Goal: Navigation & Orientation: Understand site structure

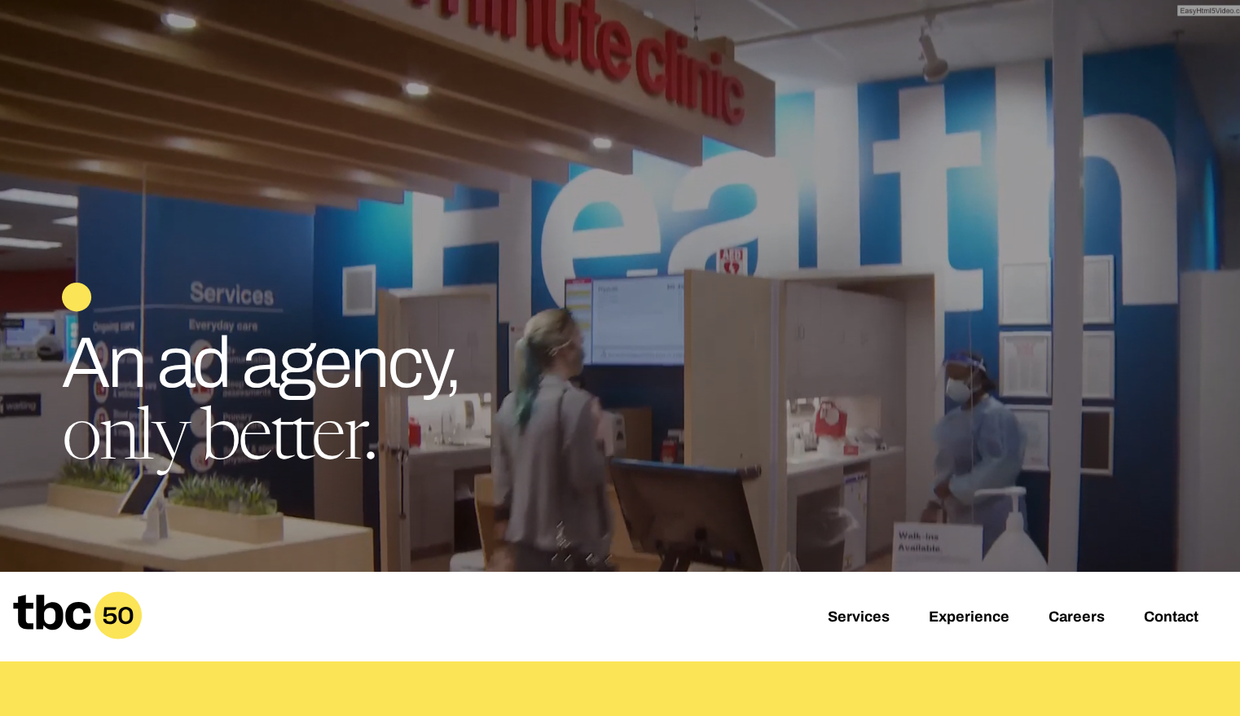
scroll to position [62, 0]
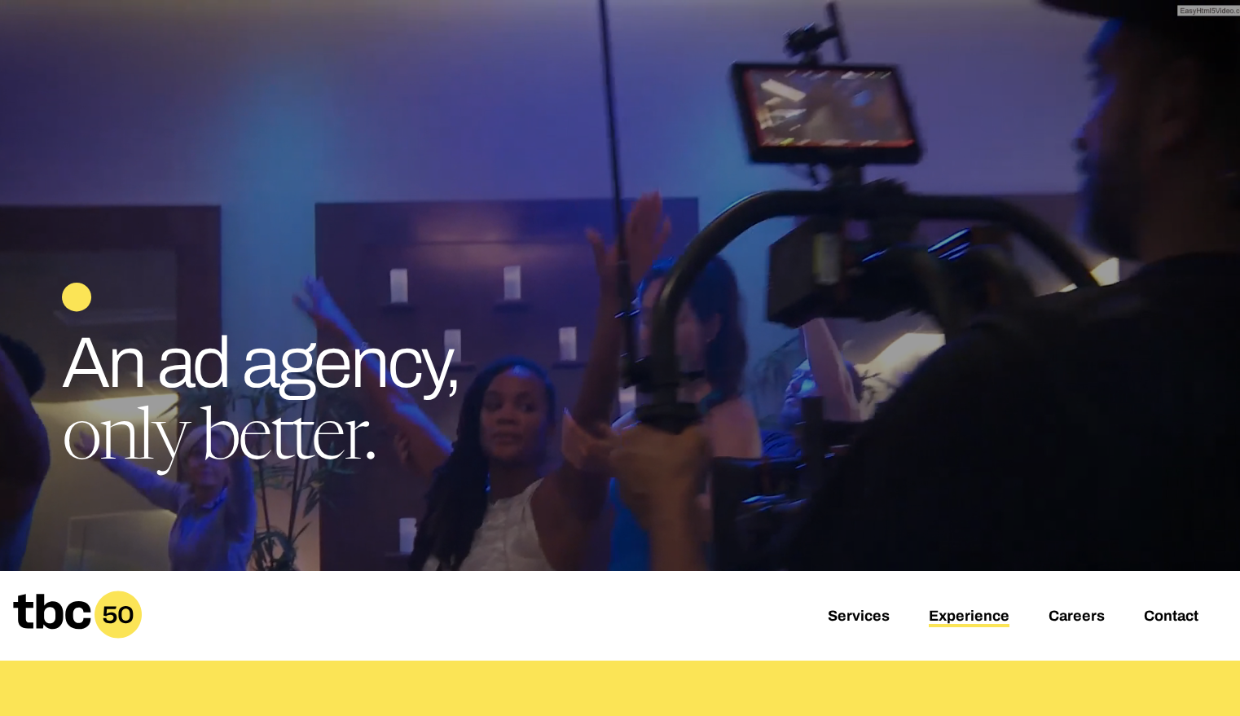
click at [972, 620] on link "Experience" at bounding box center [969, 618] width 81 height 20
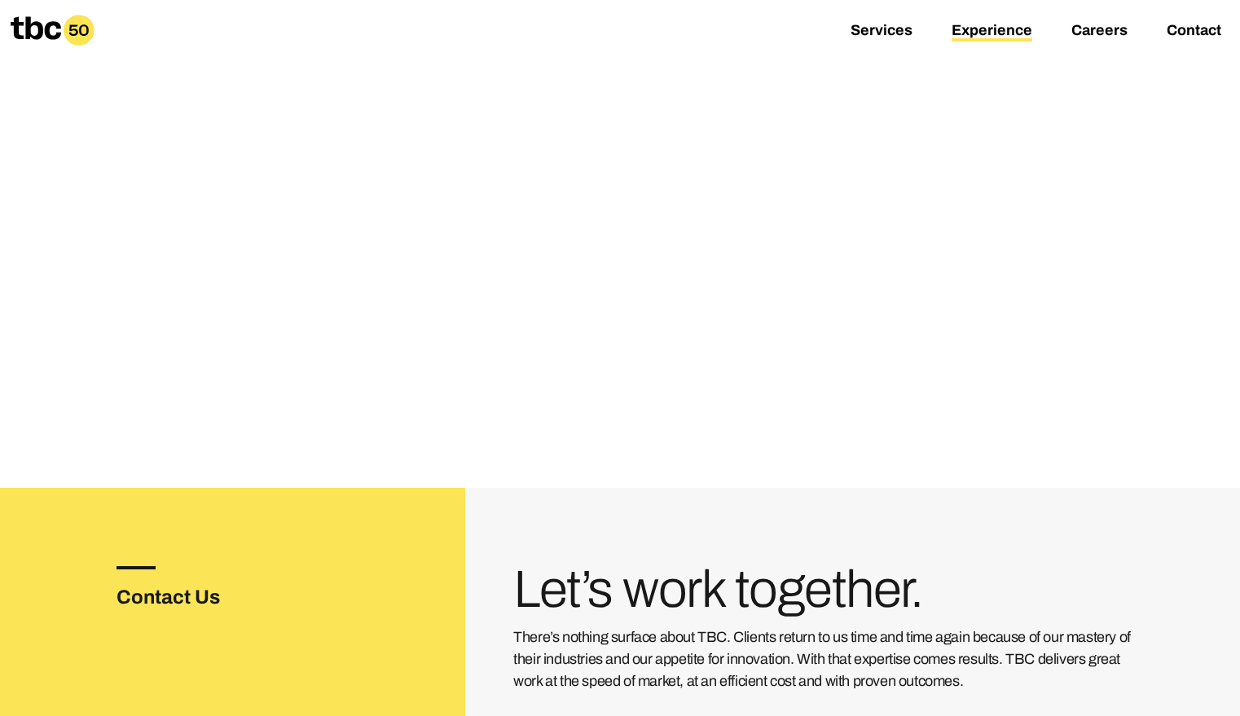
scroll to position [2475, 0]
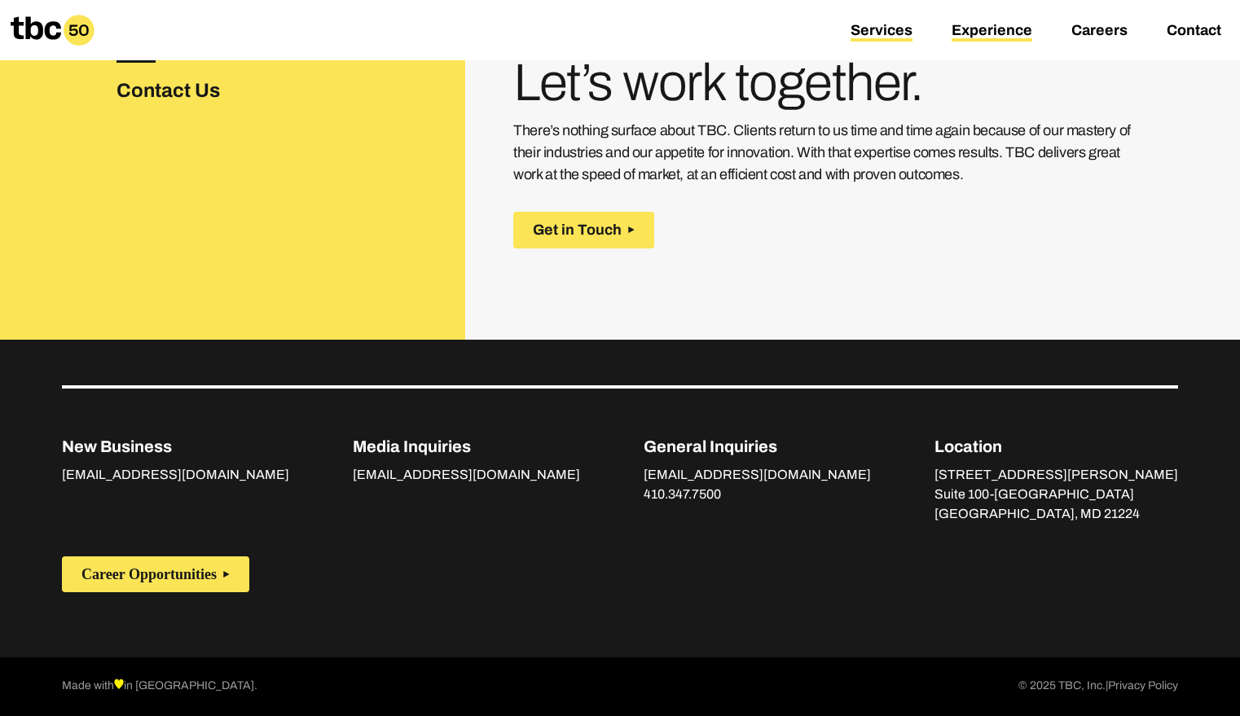
click at [888, 37] on link "Services" at bounding box center [882, 32] width 62 height 20
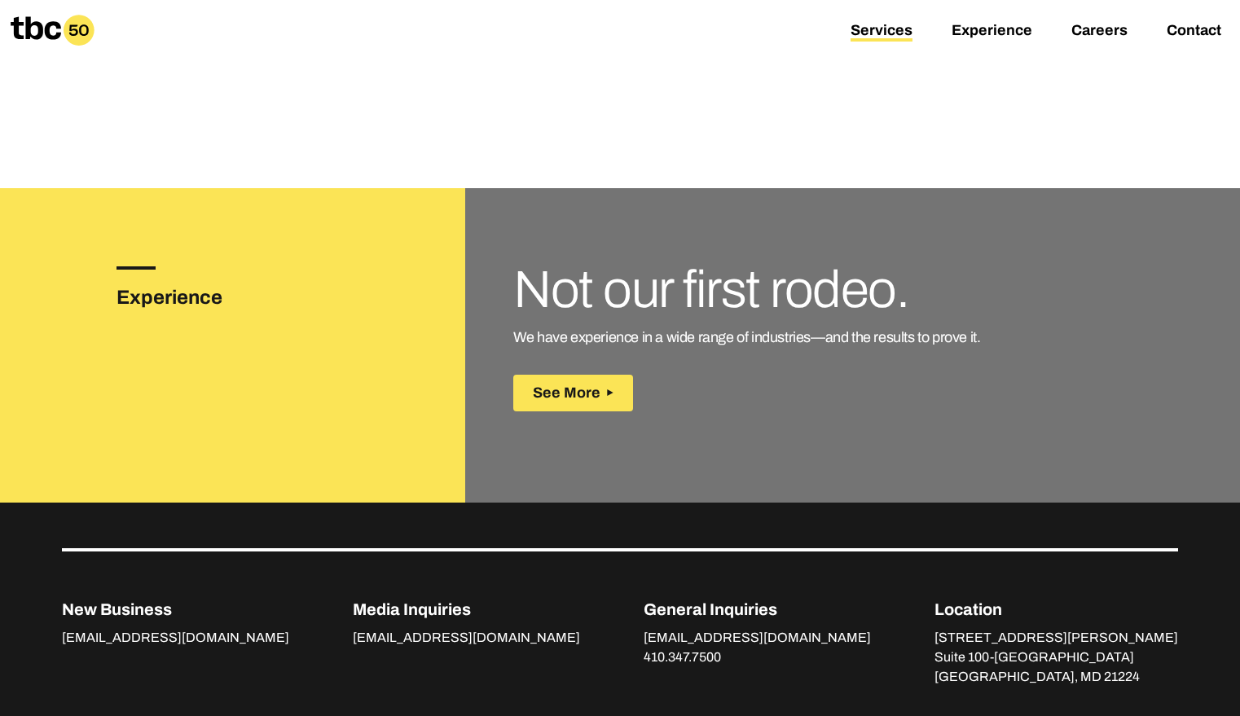
scroll to position [2350, 0]
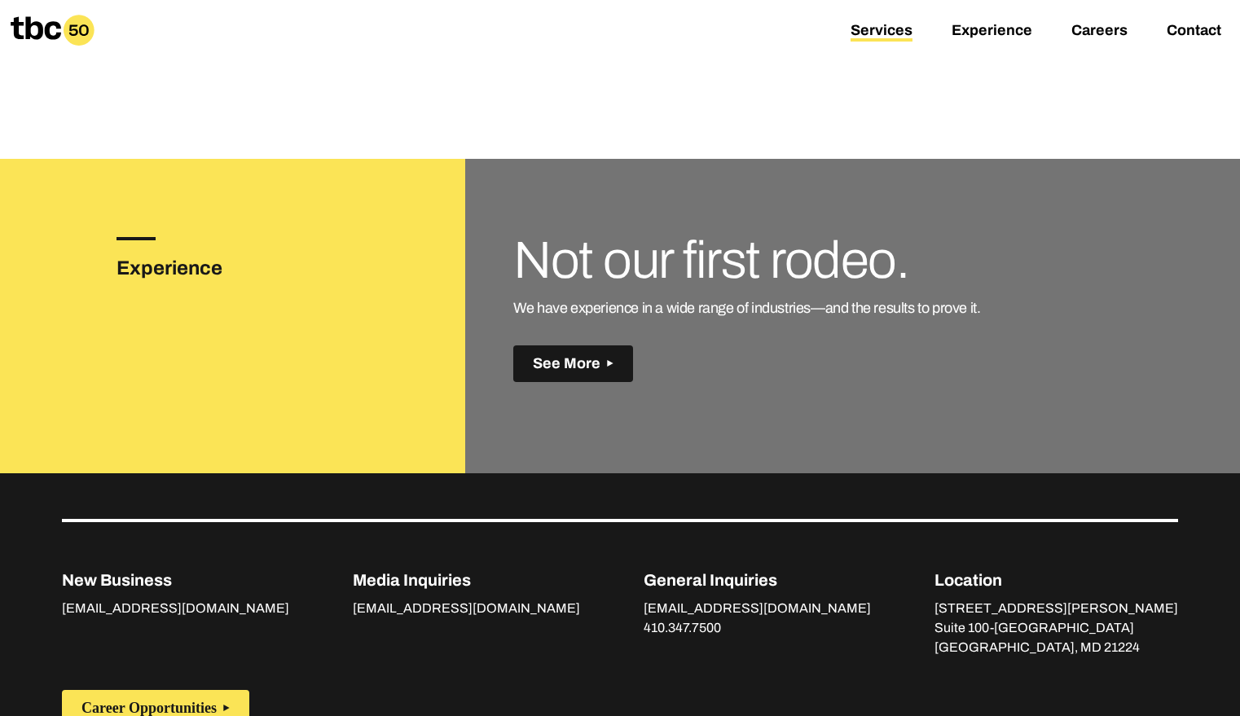
click at [568, 349] on button "See More" at bounding box center [573, 363] width 120 height 37
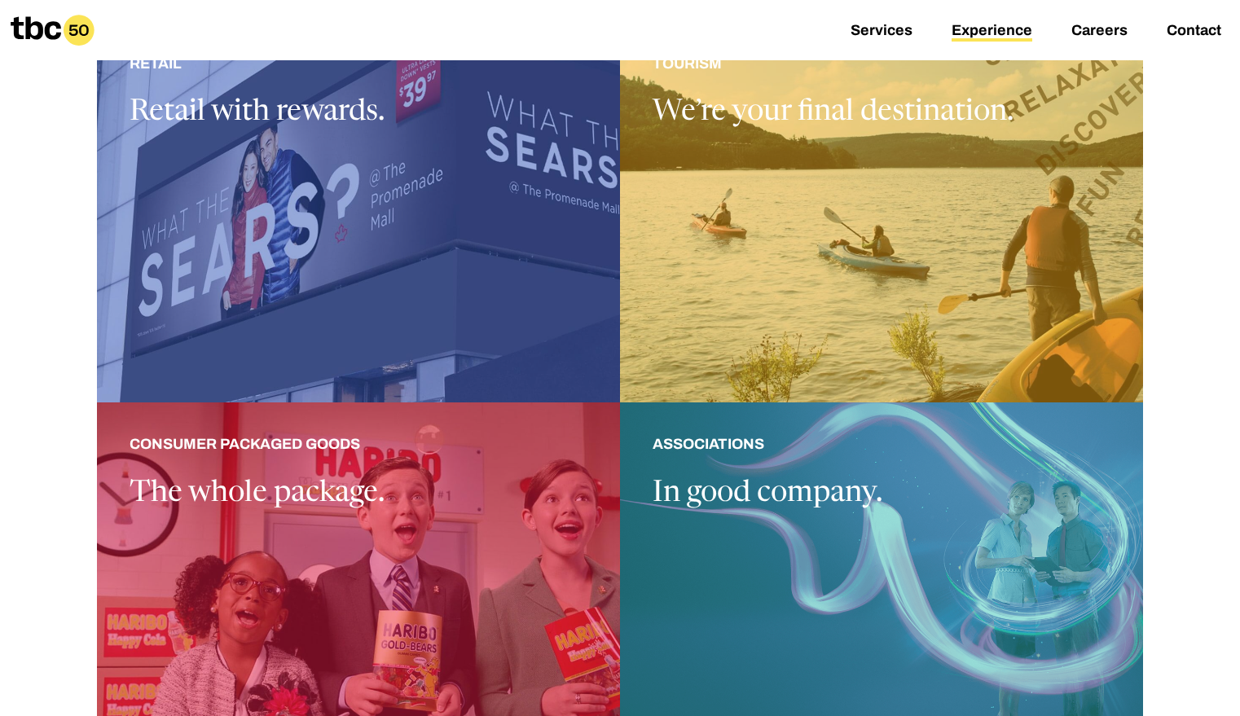
scroll to position [1270, 0]
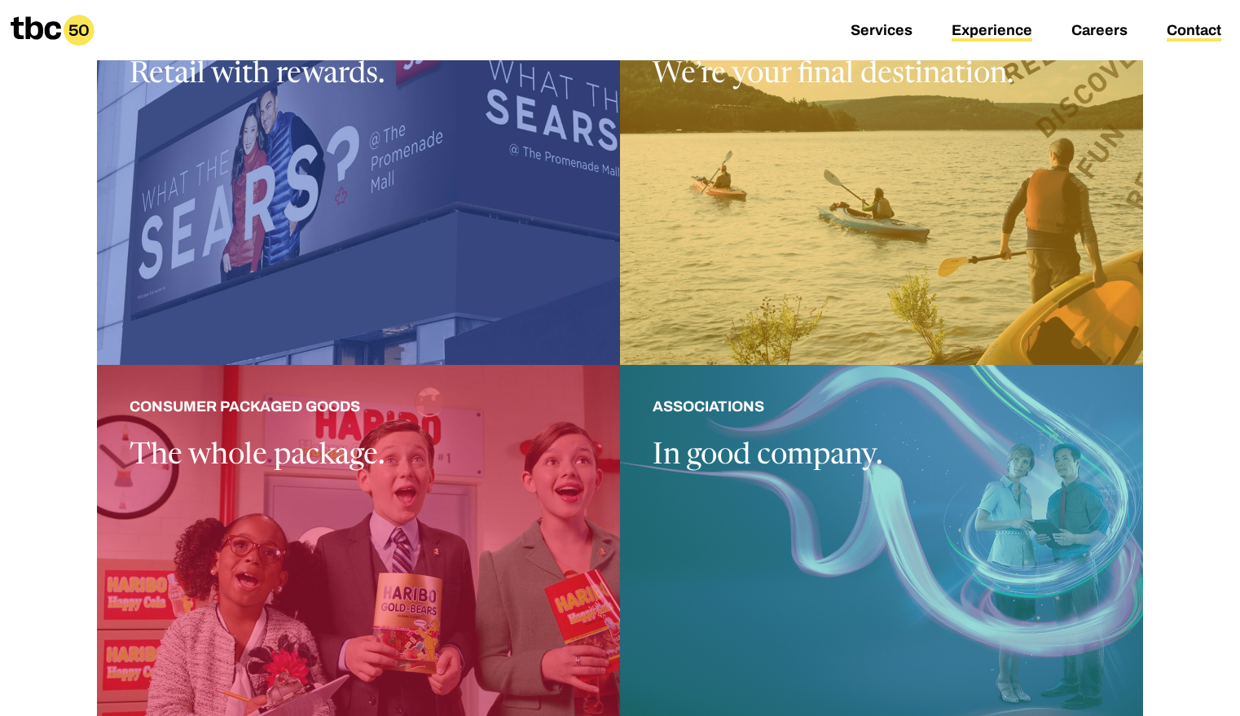
click at [1196, 26] on link "Contact" at bounding box center [1194, 32] width 55 height 20
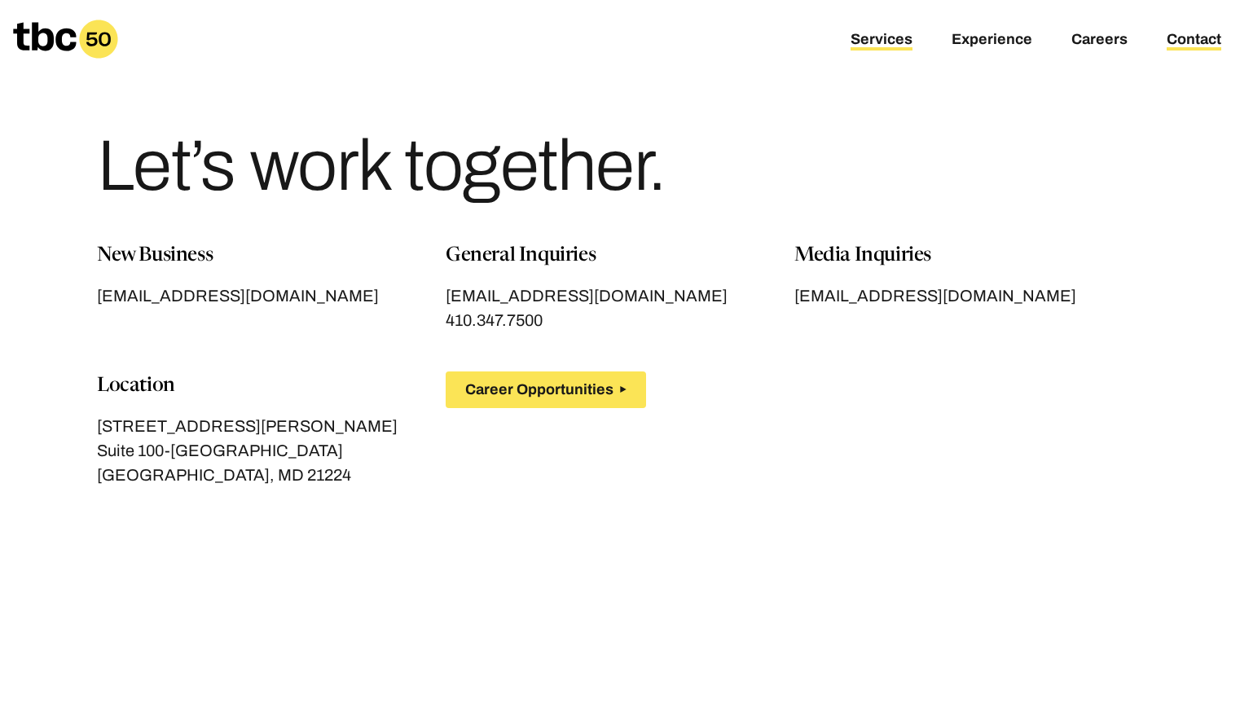
click at [874, 49] on link "Services" at bounding box center [882, 41] width 62 height 20
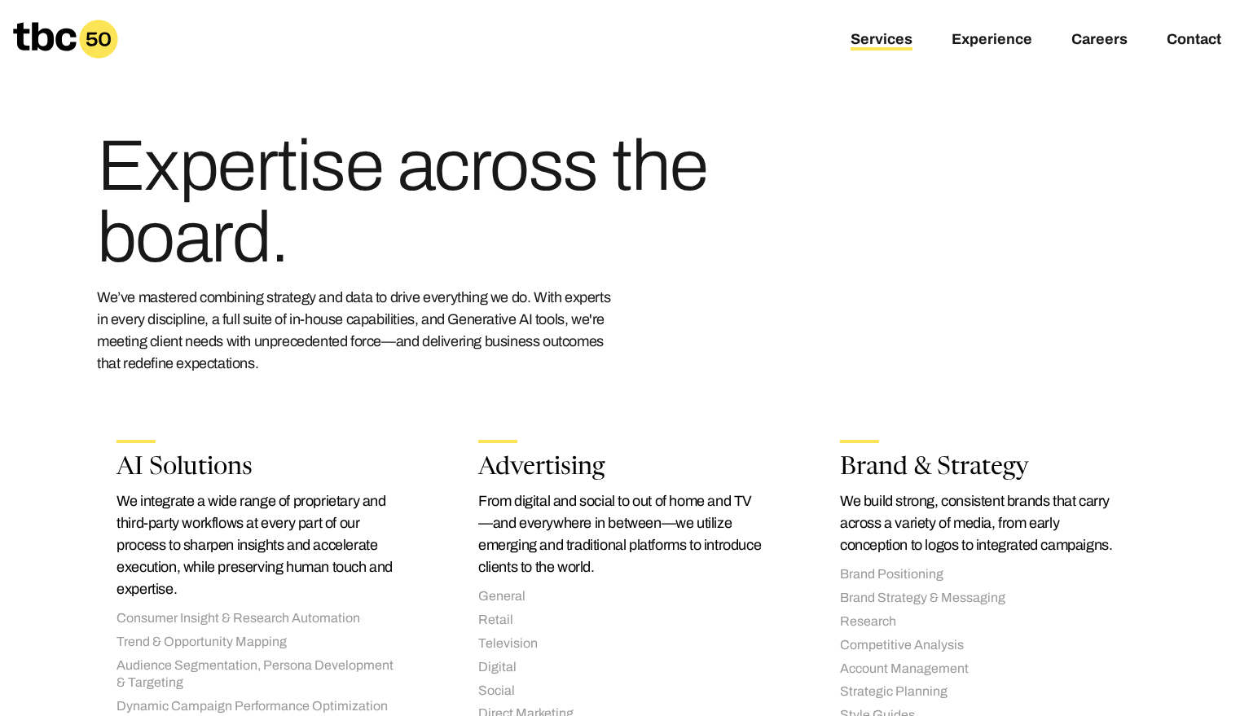
click at [60, 34] on icon at bounding box center [44, 36] width 63 height 29
